Goal: Task Accomplishment & Management: Manage account settings

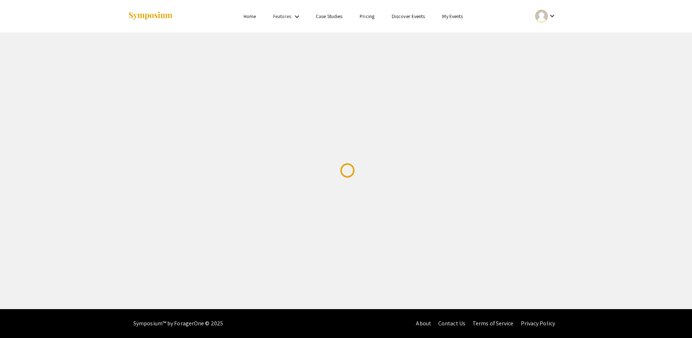
click at [456, 15] on link "My Events" at bounding box center [452, 16] width 21 height 6
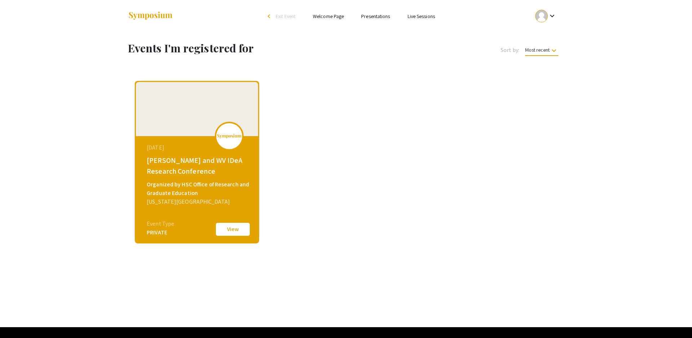
click at [199, 156] on div "[DATE] [PERSON_NAME] and WV IDeA Research Conference Organized by HSC Office of…" at bounding box center [198, 181] width 124 height 90
click at [237, 230] on button "View" at bounding box center [233, 228] width 36 height 15
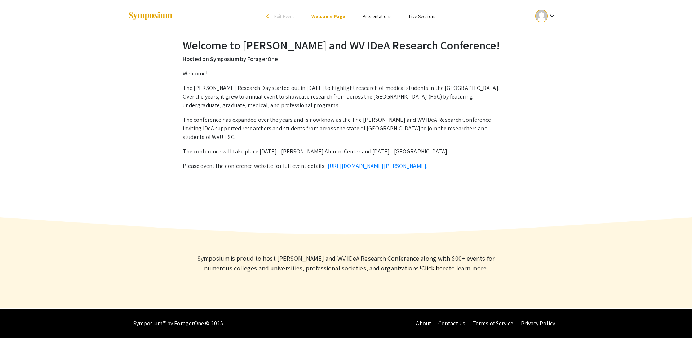
click at [380, 14] on link "Presentations" at bounding box center [377, 16] width 29 height 6
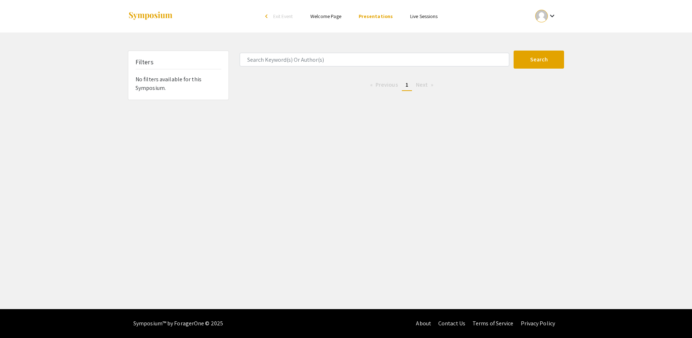
click at [558, 22] on div "keyboard_arrow_down" at bounding box center [546, 16] width 25 height 16
click at [555, 47] on button "My Submissions" at bounding box center [550, 52] width 44 height 17
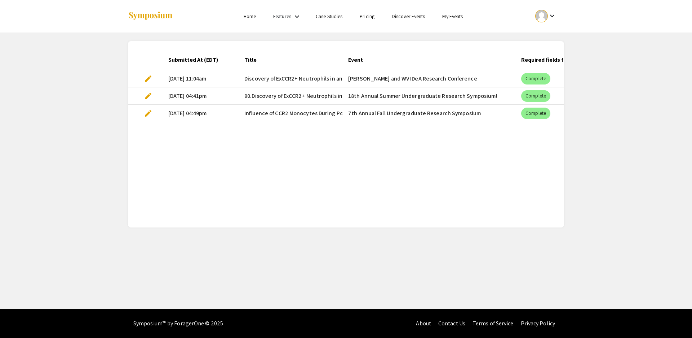
click at [150, 80] on span "edit" at bounding box center [148, 78] width 9 height 9
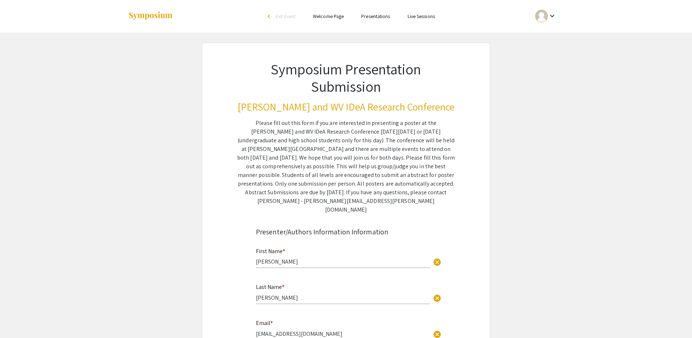
click at [271, 18] on li "arrow_back_ios Exit Event" at bounding box center [283, 16] width 41 height 9
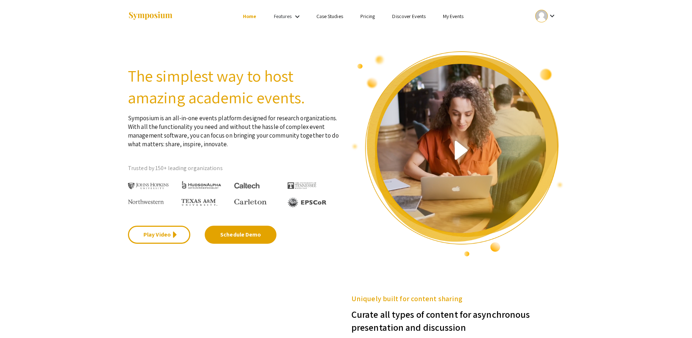
click at [459, 12] on li "My Events" at bounding box center [454, 16] width 38 height 9
click at [458, 19] on link "My Events" at bounding box center [453, 16] width 21 height 6
